Goal: Navigation & Orientation: Find specific page/section

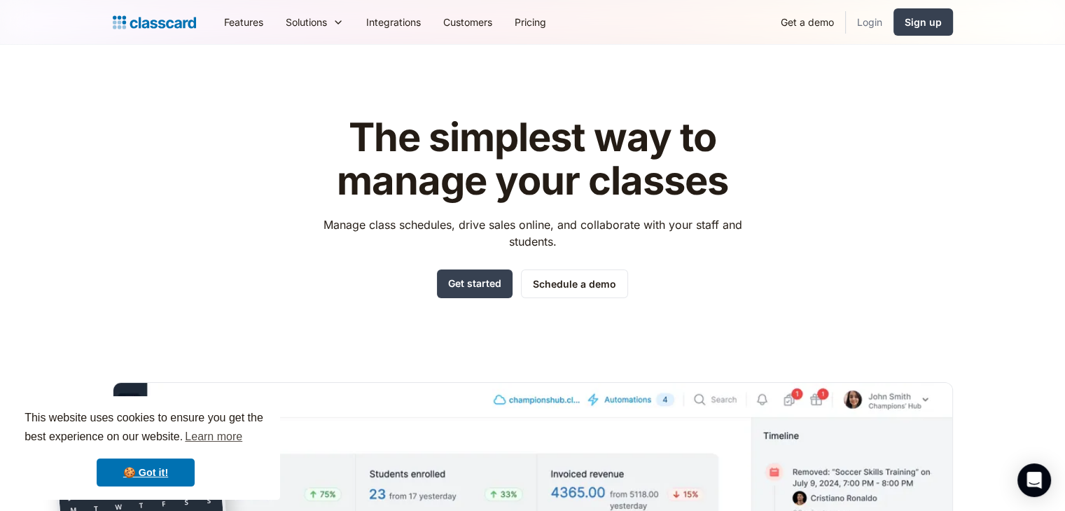
click at [876, 23] on link "Login" at bounding box center [870, 22] width 48 height 32
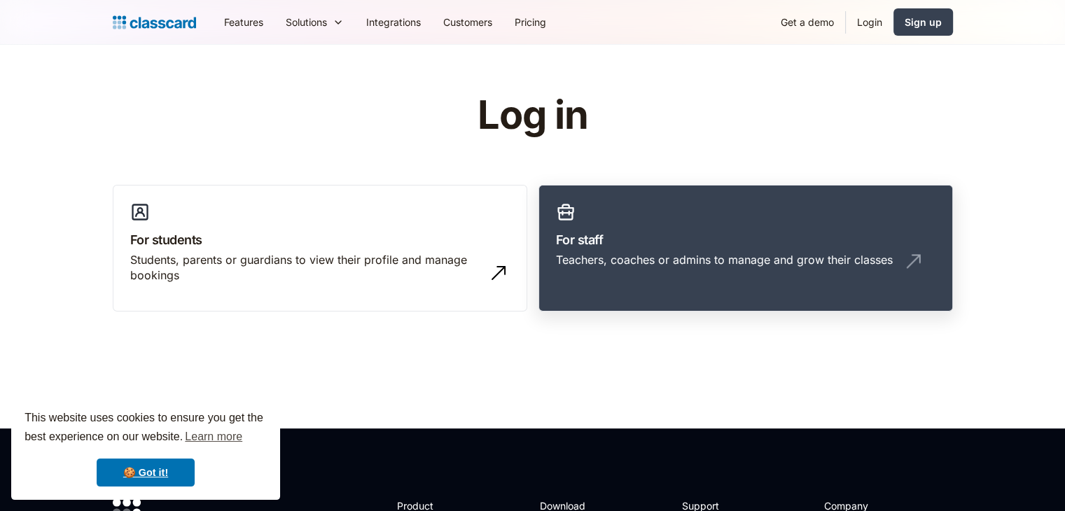
click at [694, 214] on link "For staff Teachers, coaches or admins to manage and grow their classes" at bounding box center [745, 248] width 414 height 127
